Goal: Task Accomplishment & Management: Complete application form

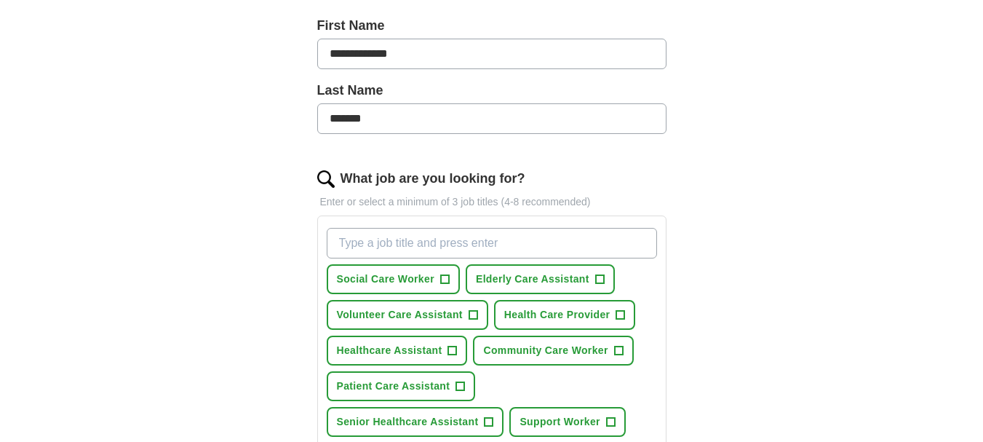
scroll to position [378, 0]
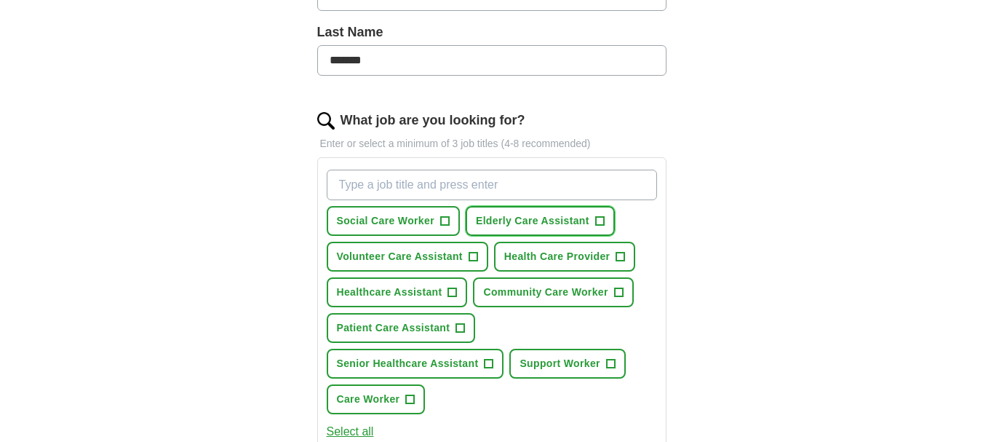
click at [603, 219] on span "+" at bounding box center [599, 221] width 9 height 12
click at [456, 287] on span "+" at bounding box center [452, 293] width 9 height 12
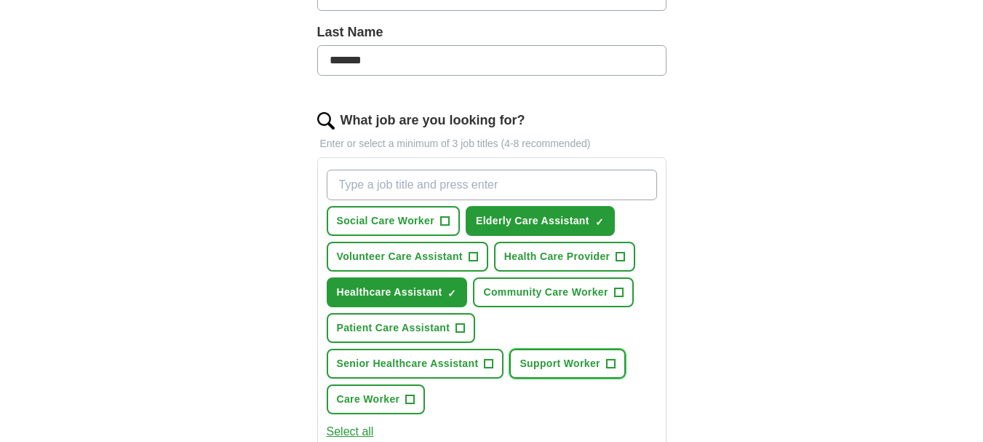
click at [577, 358] on span "Support Worker" at bounding box center [559, 363] width 80 height 15
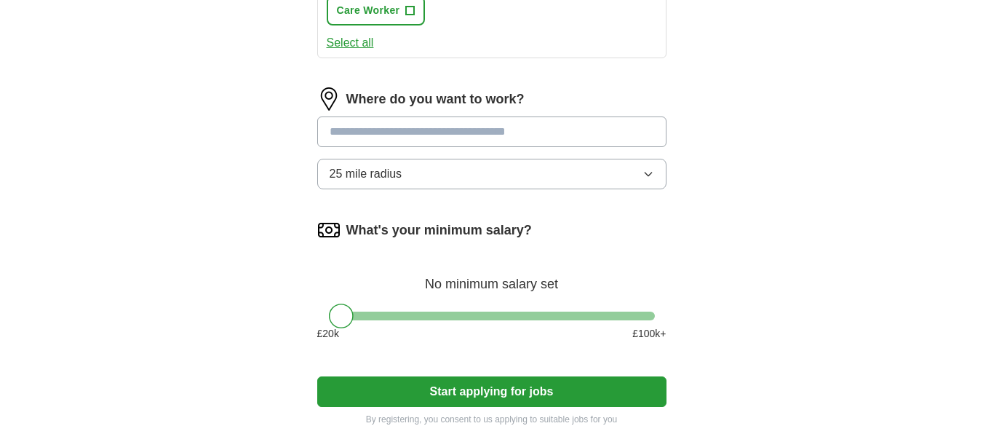
scroll to position [759, 0]
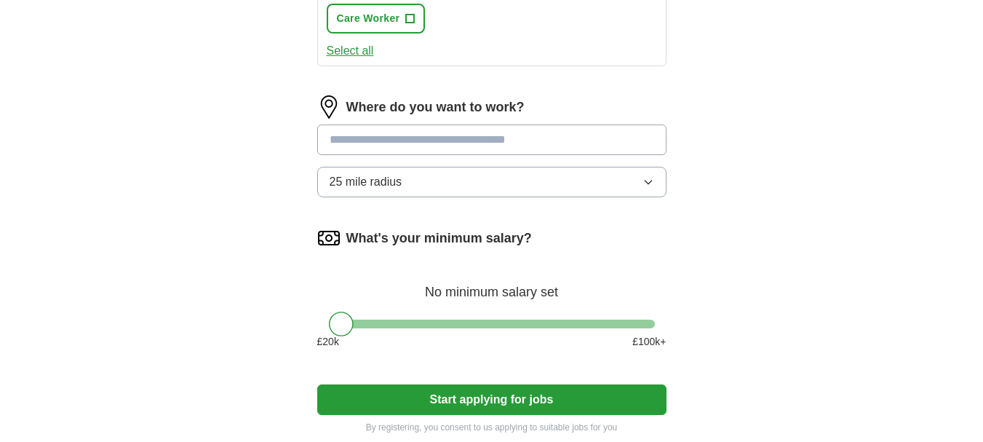
click at [517, 137] on input at bounding box center [491, 139] width 349 height 31
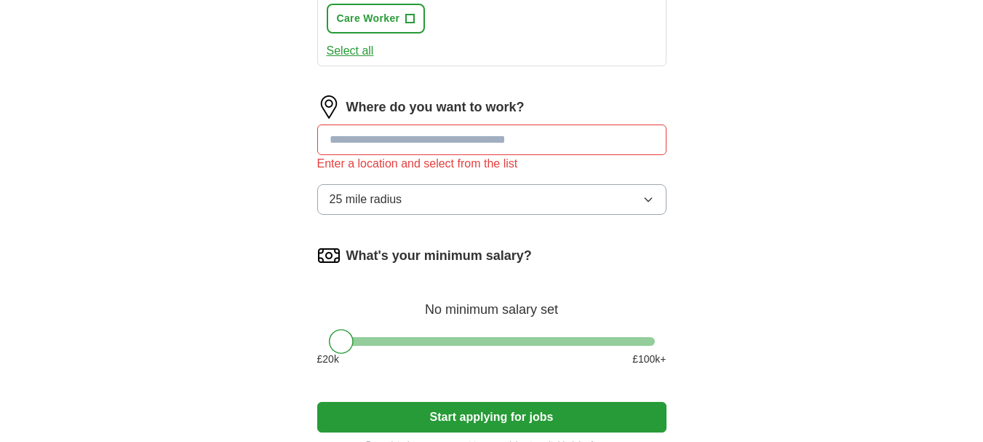
click at [650, 183] on div "Where do you want to work? Enter a location and select from the list 25 mile ra…" at bounding box center [491, 160] width 349 height 131
click at [384, 140] on input at bounding box center [491, 139] width 349 height 31
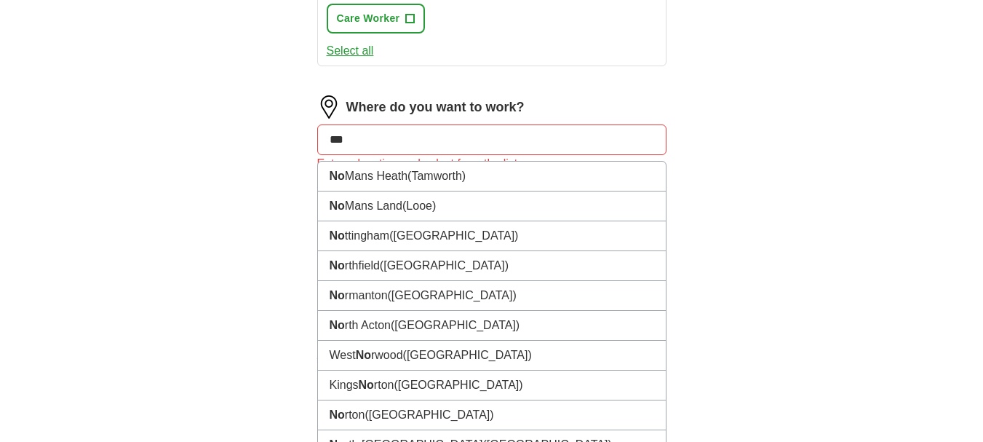
type input "****"
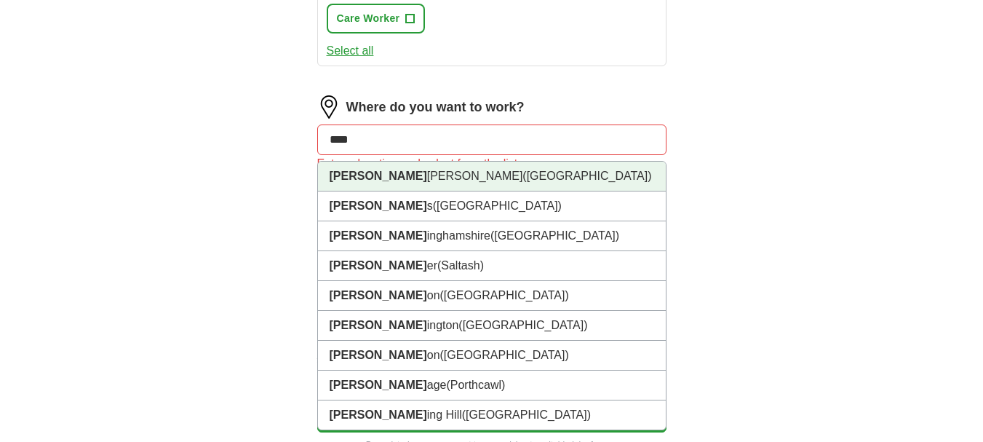
click at [522, 173] on span "([GEOGRAPHIC_DATA])" at bounding box center [586, 176] width 129 height 12
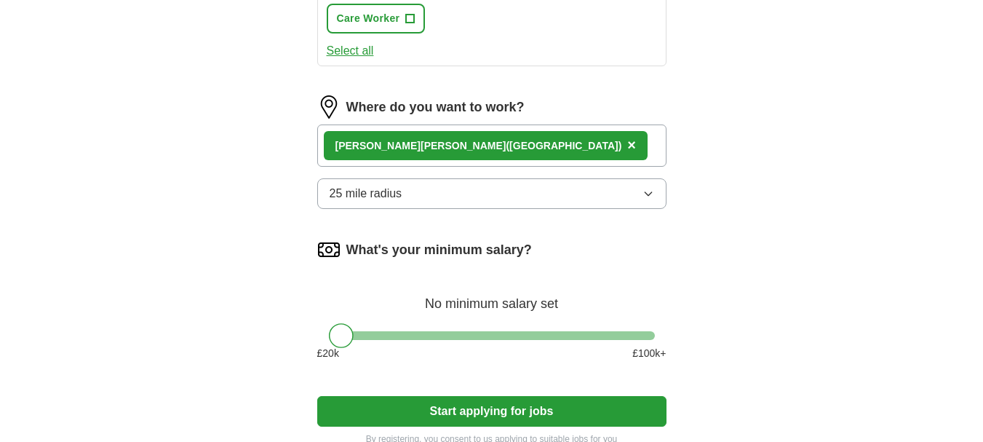
click at [399, 192] on span "25 mile radius" at bounding box center [366, 193] width 73 height 17
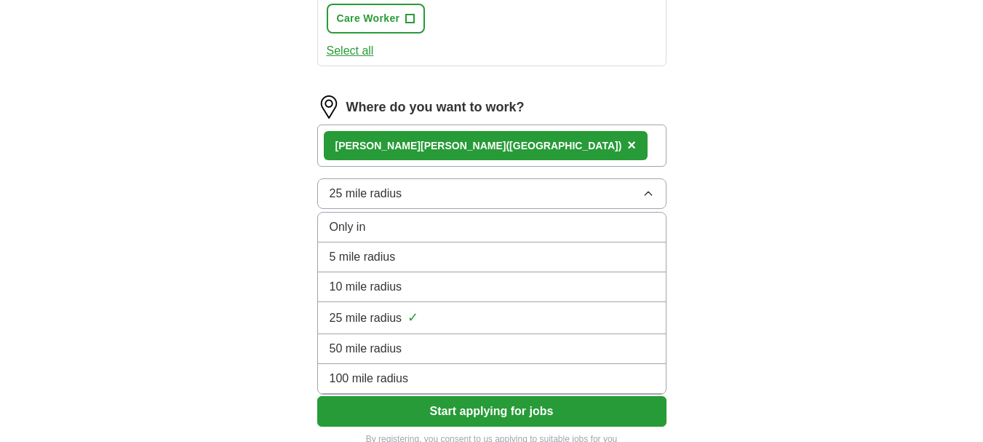
click at [340, 284] on span "10 mile radius" at bounding box center [366, 286] width 73 height 17
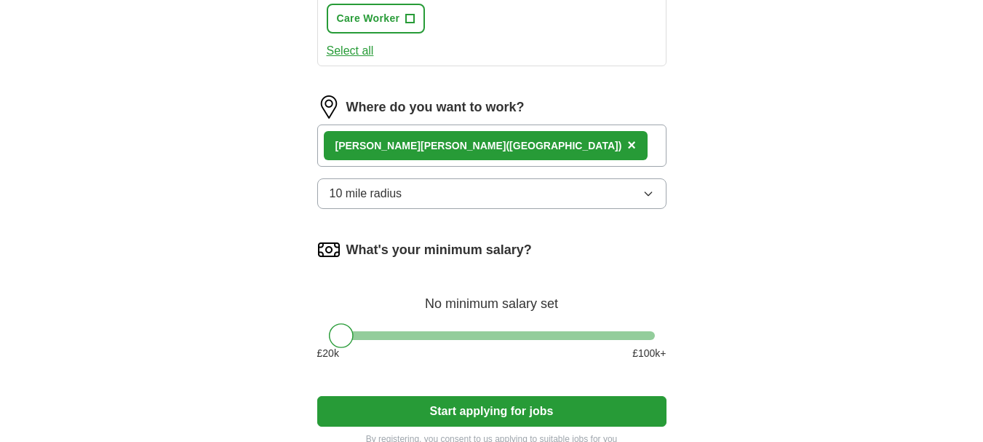
click at [458, 401] on button "Start applying for jobs" at bounding box center [491, 411] width 349 height 31
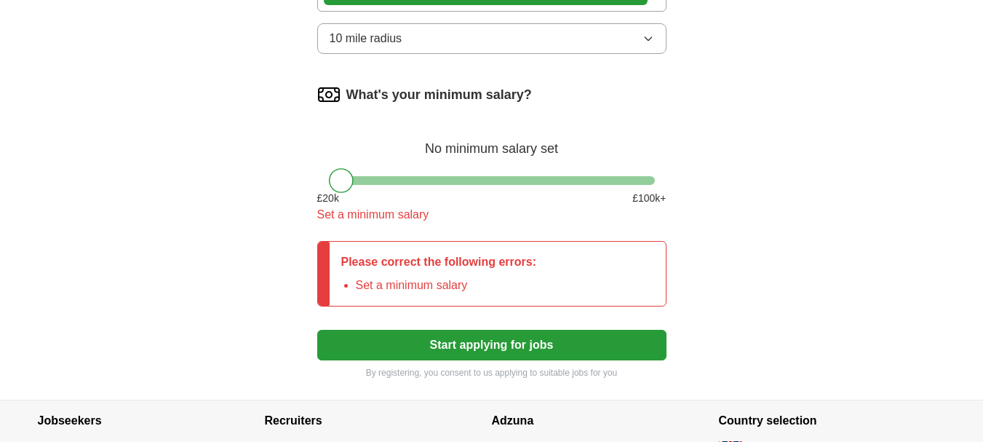
scroll to position [962, 0]
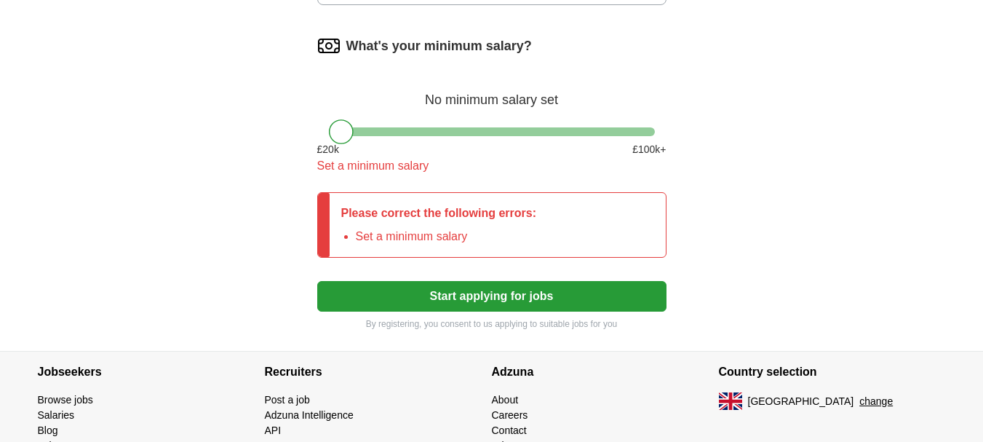
click at [519, 41] on label "What's your minimum salary?" at bounding box center [439, 46] width 186 height 20
click at [403, 137] on div "What's your minimum salary? No minimum salary set £ 20 k £ 100 k+ Set a minimum…" at bounding box center [491, 110] width 349 height 152
click at [390, 226] on div "Please correct the following errors: Set a minimum salary" at bounding box center [439, 225] width 219 height 64
click at [427, 237] on li "Set a minimum salary" at bounding box center [446, 236] width 181 height 17
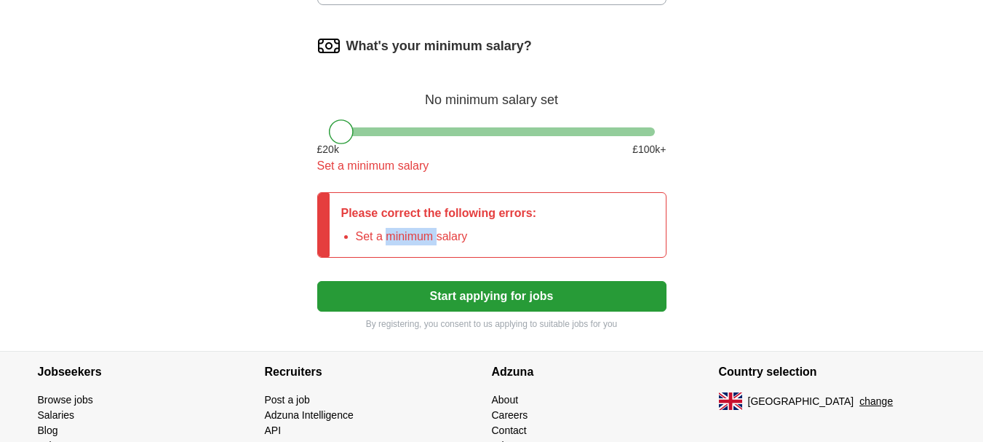
click at [427, 237] on li "Set a minimum salary" at bounding box center [446, 236] width 181 height 17
click at [527, 298] on button "Start applying for jobs" at bounding box center [491, 296] width 349 height 31
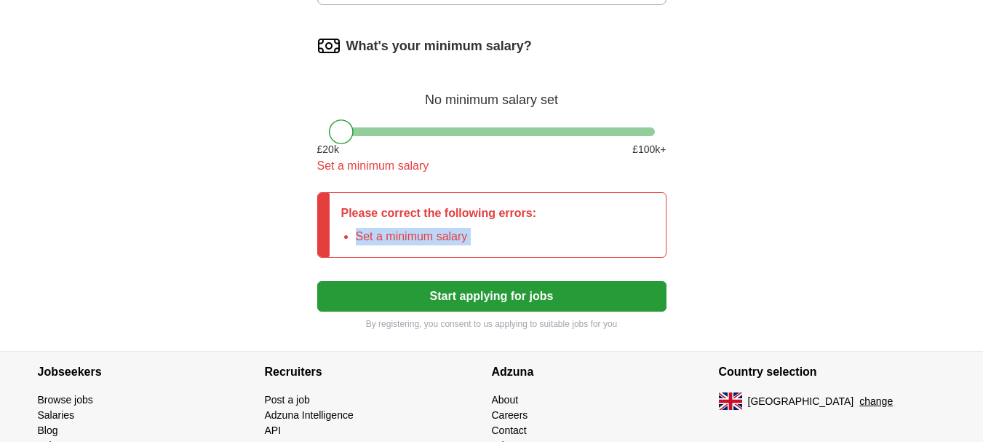
click at [527, 298] on button "Start applying for jobs" at bounding box center [491, 296] width 349 height 31
click at [330, 148] on span "£ 20 k" at bounding box center [328, 149] width 22 height 15
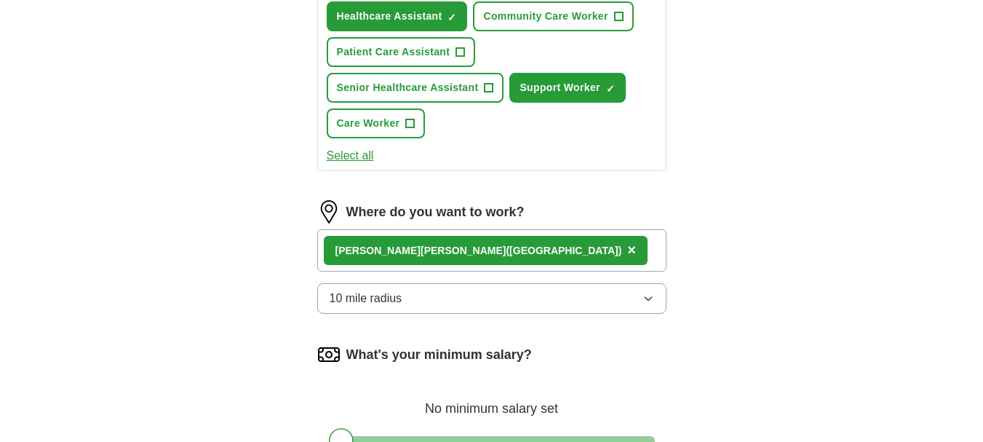
scroll to position [732, 0]
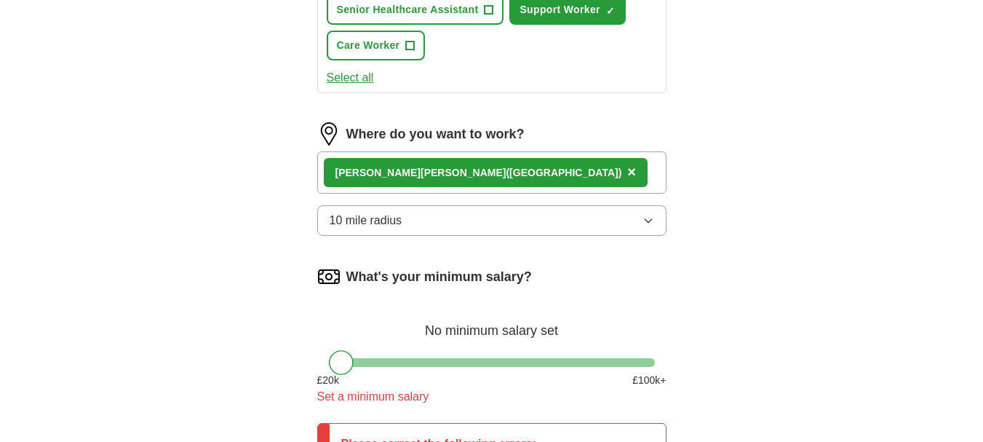
click at [543, 266] on div "What's your minimum salary?" at bounding box center [491, 276] width 349 height 23
click at [501, 323] on div "No minimum salary set" at bounding box center [491, 323] width 349 height 35
click at [337, 366] on div at bounding box center [341, 362] width 25 height 25
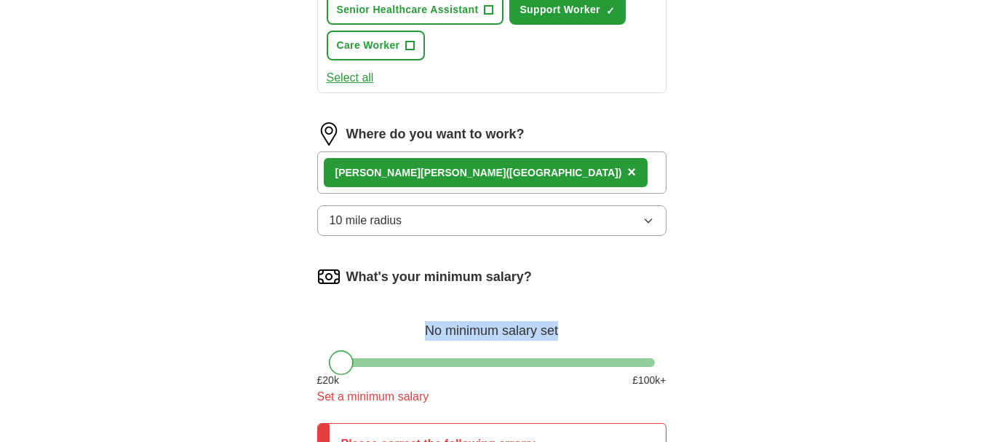
click at [337, 366] on div at bounding box center [341, 362] width 25 height 25
click at [328, 278] on img at bounding box center [328, 276] width 23 height 23
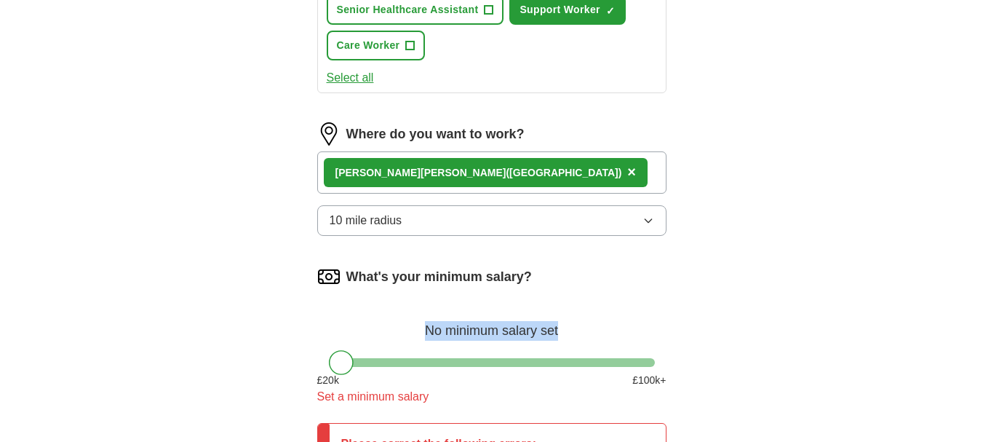
click at [328, 278] on img at bounding box center [328, 276] width 23 height 23
click at [646, 294] on div "What's your minimum salary? No minimum salary set £ 20 k £ 100 k+ Set a minimum…" at bounding box center [491, 341] width 349 height 152
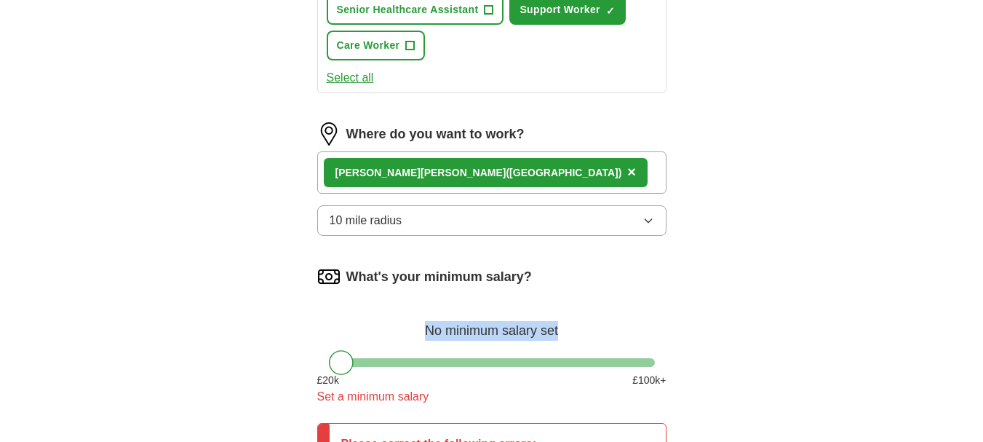
click at [646, 294] on div "What's your minimum salary? No minimum salary set £ 20 k £ 100 k+ Set a minimum…" at bounding box center [491, 341] width 349 height 152
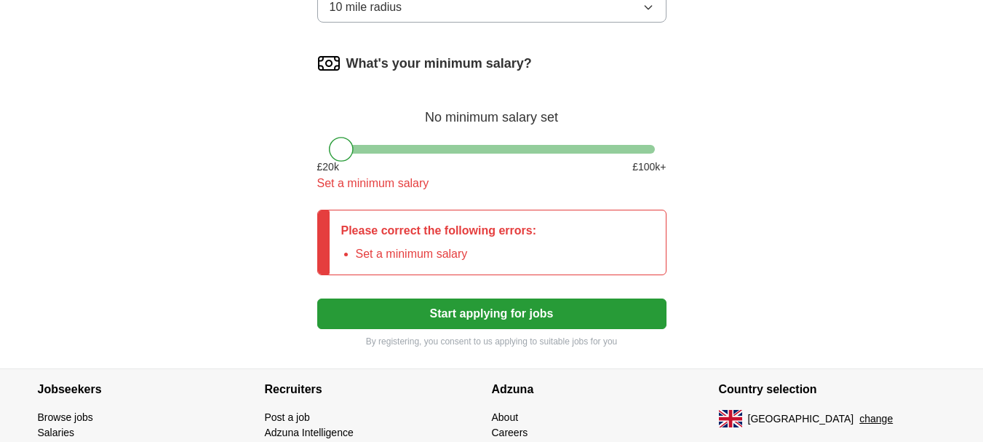
scroll to position [1034, 0]
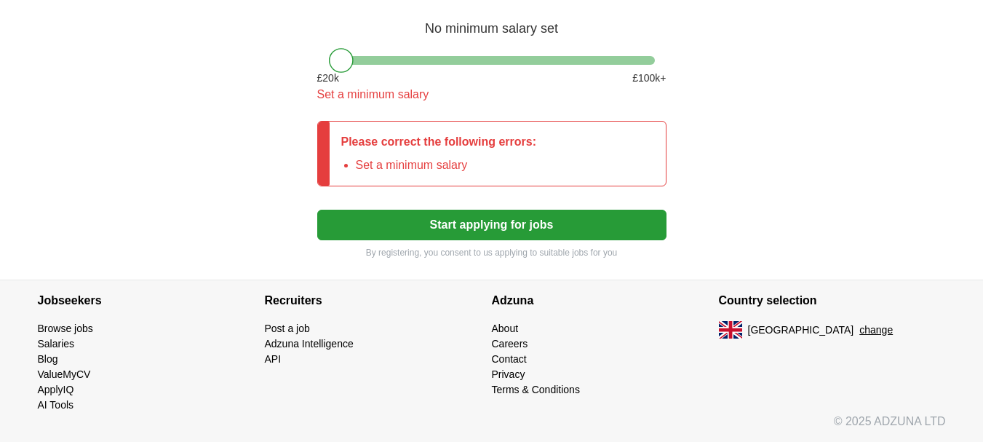
click at [550, 217] on button "Start applying for jobs" at bounding box center [491, 225] width 349 height 31
click at [543, 226] on button "Start applying for jobs" at bounding box center [491, 225] width 349 height 31
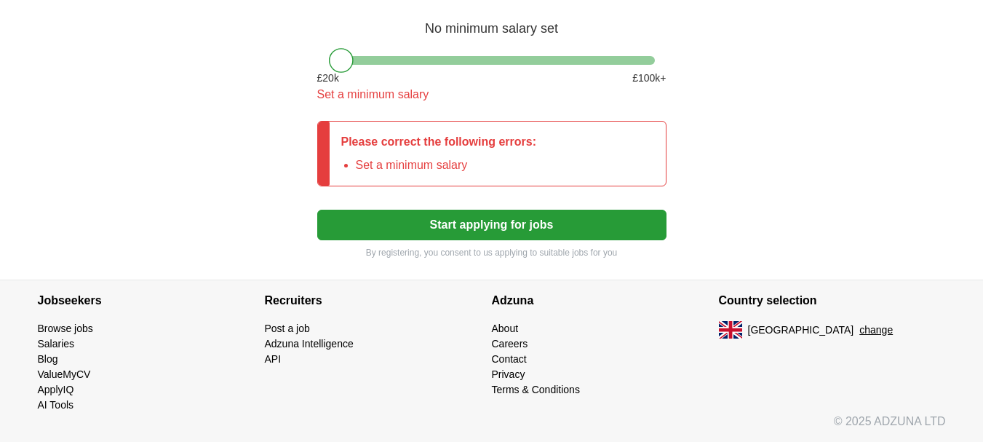
click at [543, 226] on button "Start applying for jobs" at bounding box center [491, 225] width 349 height 31
click at [498, 166] on li "Set a minimum salary" at bounding box center [446, 164] width 181 height 17
click at [335, 58] on div at bounding box center [341, 60] width 25 height 25
click at [479, 172] on li "Set a minimum salary" at bounding box center [446, 164] width 181 height 17
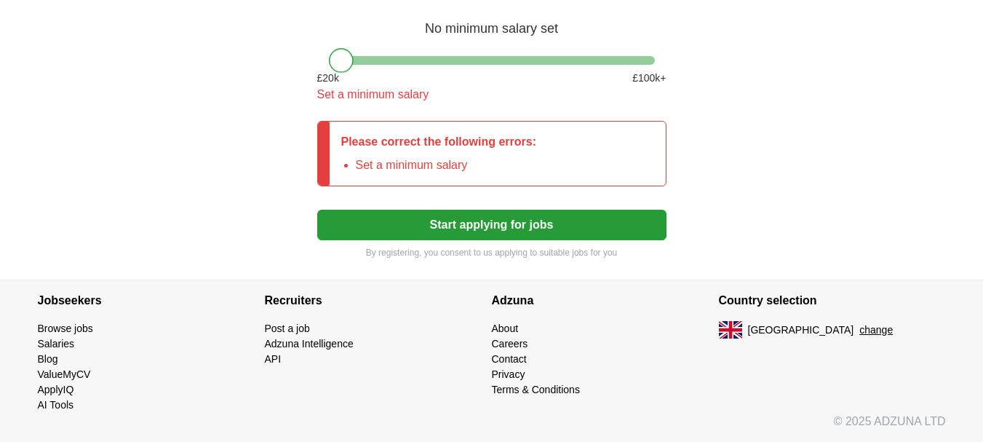
click at [341, 60] on div at bounding box center [341, 60] width 25 height 25
click at [338, 52] on div at bounding box center [341, 60] width 25 height 25
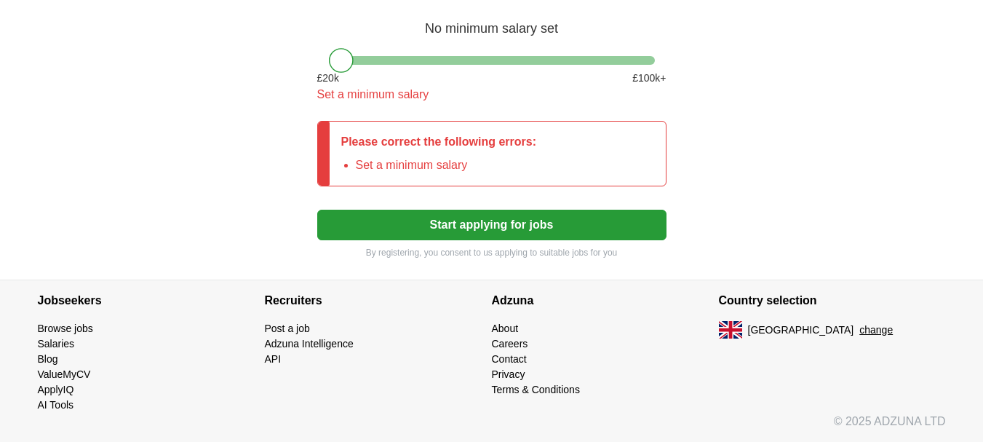
click at [329, 65] on div "What's your minimum salary? No minimum salary set £ 20 k £ 100 k+ Set a minimum…" at bounding box center [491, 39] width 349 height 152
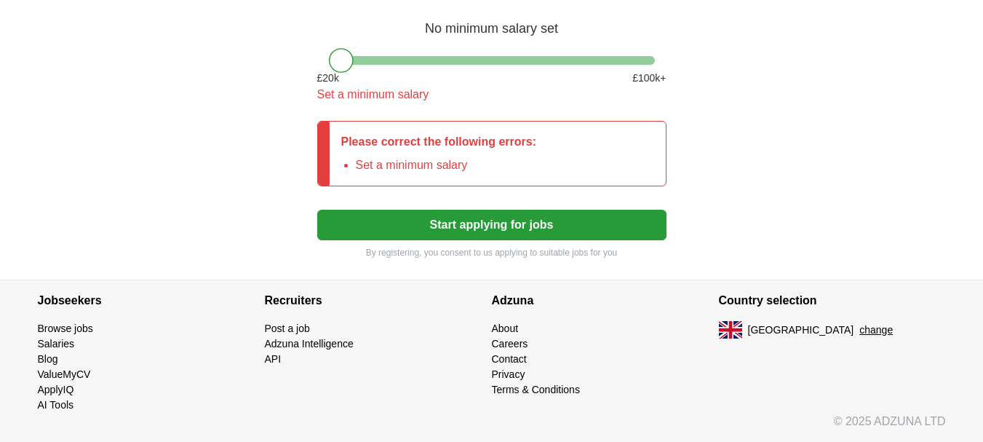
drag, startPoint x: 648, startPoint y: 138, endPoint x: 519, endPoint y: 237, distance: 162.4
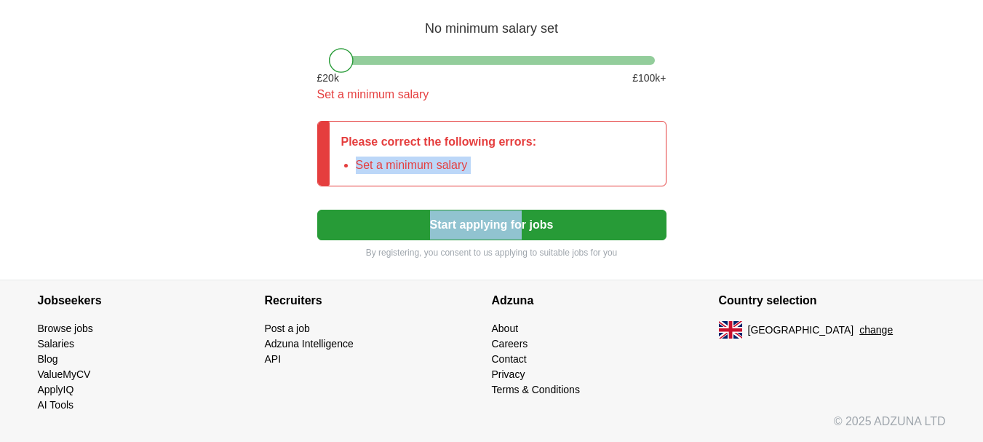
click at [525, 234] on button "Start applying for jobs" at bounding box center [491, 225] width 349 height 31
